Goal: Transaction & Acquisition: Purchase product/service

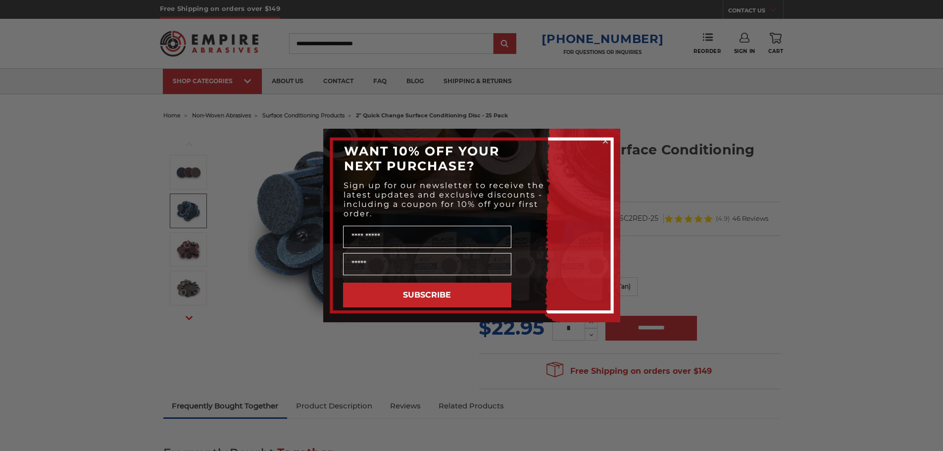
click at [605, 137] on circle "Close dialog" at bounding box center [604, 141] width 9 height 9
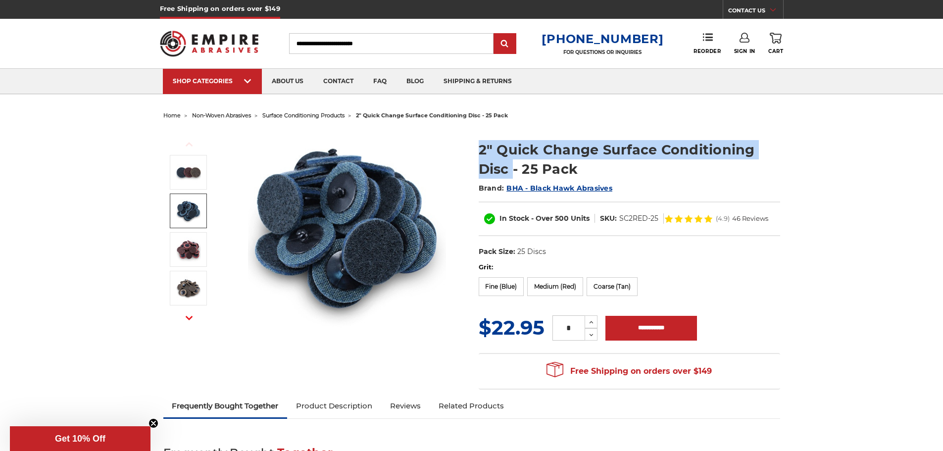
drag, startPoint x: 472, startPoint y: 151, endPoint x: 511, endPoint y: 176, distance: 46.9
click at [511, 176] on section "2" Quick Change Surface Conditioning Disc - 25 Pack Brand: BHA - Black Hawk Abr…" at bounding box center [629, 196] width 315 height 133
copy h1 "2" Quick Change Surface Conditioning Disc"
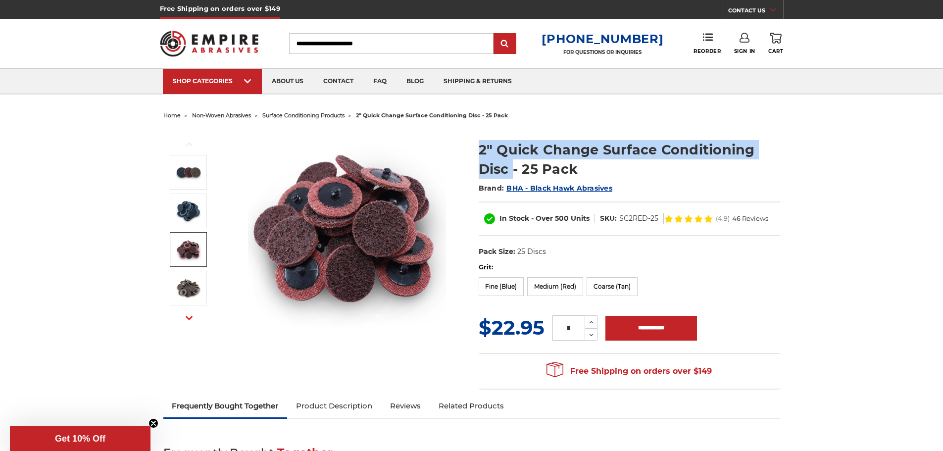
click at [191, 257] on img at bounding box center [188, 249] width 25 height 25
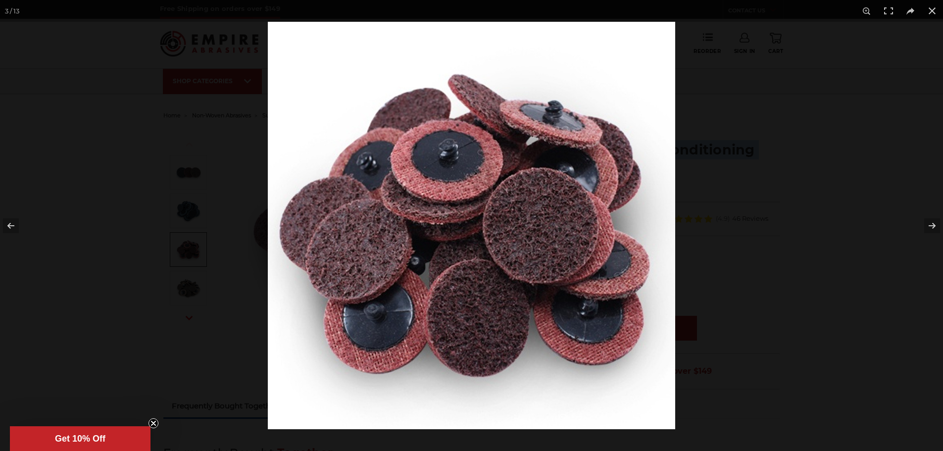
click at [770, 232] on div at bounding box center [739, 247] width 943 height 451
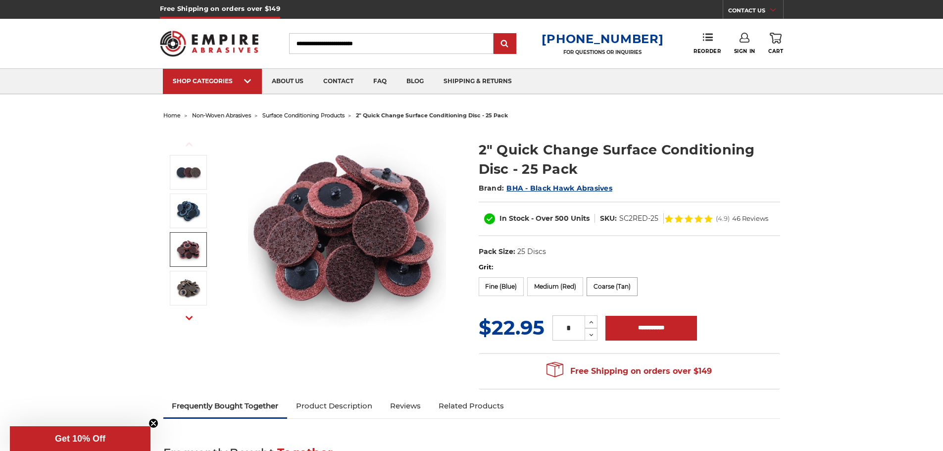
click at [636, 287] on label "Coarse (Tan)" at bounding box center [611, 286] width 51 height 19
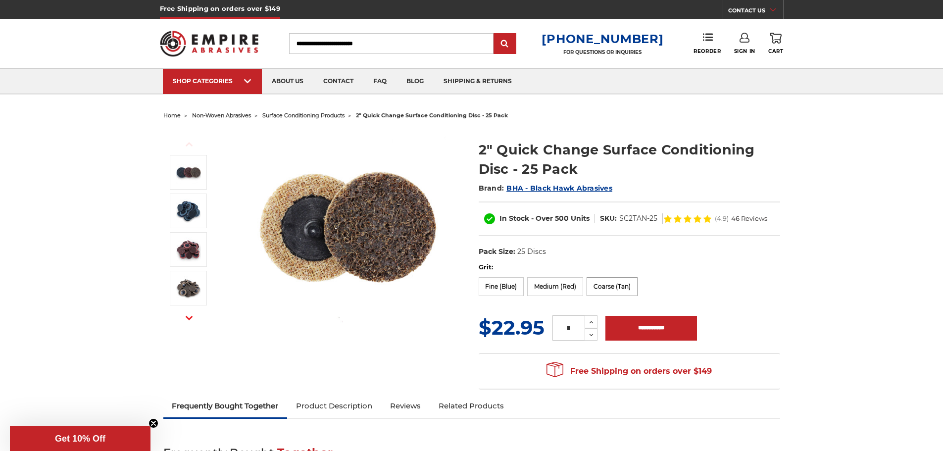
click at [595, 282] on label "Coarse (Tan)" at bounding box center [611, 286] width 51 height 19
click at [510, 279] on label "Fine (Blue)" at bounding box center [502, 286] width 46 height 19
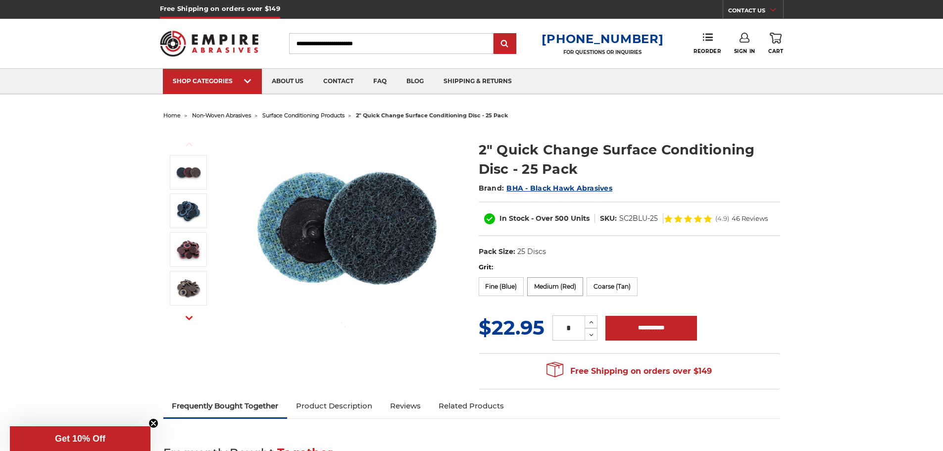
click at [543, 282] on label "Medium (Red)" at bounding box center [555, 286] width 56 height 19
